Goal: Transaction & Acquisition: Purchase product/service

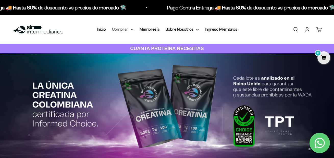
click at [126, 32] on summary "Comprar" at bounding box center [122, 29] width 21 height 7
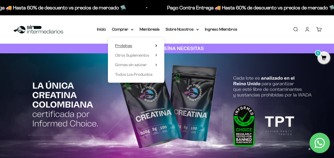
click at [133, 44] on summary "Proteínas" at bounding box center [136, 45] width 42 height 7
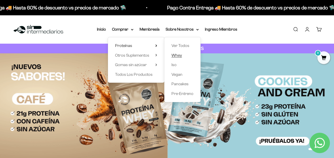
click at [179, 55] on span "Whey" at bounding box center [177, 55] width 10 height 4
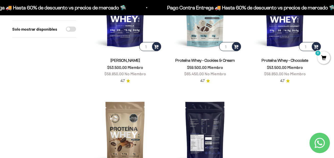
scroll to position [179, 0]
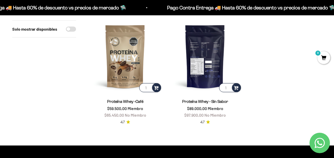
click at [202, 72] on img at bounding box center [205, 56] width 74 height 74
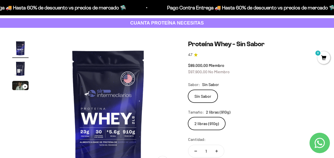
click at [18, 88] on img "Ir al artículo 3" at bounding box center [20, 85] width 16 height 9
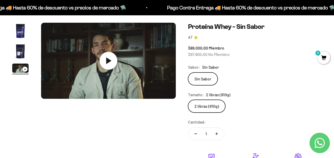
scroll to position [51, 0]
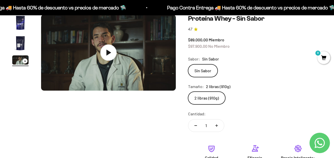
click at [21, 43] on img "Ir al artículo 2" at bounding box center [20, 43] width 16 height 16
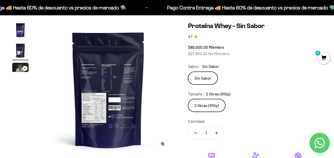
scroll to position [26, 0]
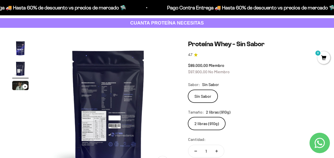
click at [113, 95] on img at bounding box center [108, 107] width 135 height 135
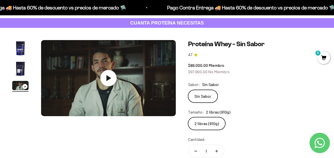
click at [19, 66] on img "Ir al artículo 2" at bounding box center [20, 68] width 16 height 16
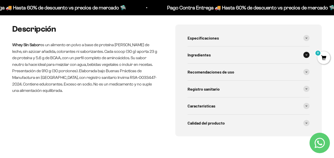
scroll to position [255, 0]
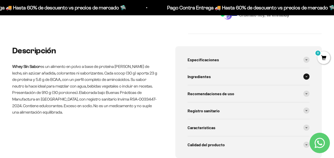
click at [217, 77] on div "Ingredientes" at bounding box center [249, 76] width 122 height 17
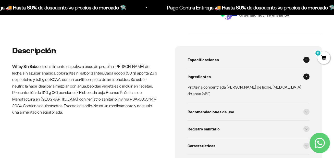
click at [250, 64] on div "Especificaciones" at bounding box center [249, 59] width 122 height 17
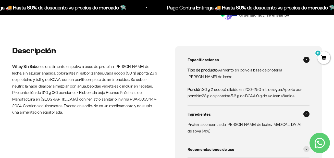
click at [250, 64] on div "Especificaciones" at bounding box center [249, 59] width 122 height 17
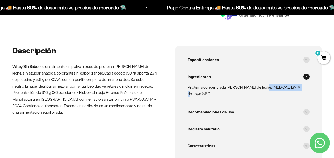
drag, startPoint x: 261, startPoint y: 87, endPoint x: 292, endPoint y: 89, distance: 31.2
click at [292, 89] on p "Proteína concentrada de suero de leche, lecitina de soya (<1%)" at bounding box center [246, 90] width 116 height 13
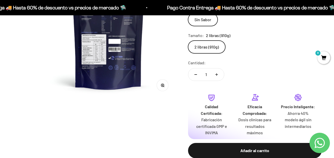
scroll to position [0, 0]
